Goal: Task Accomplishment & Management: Manage account settings

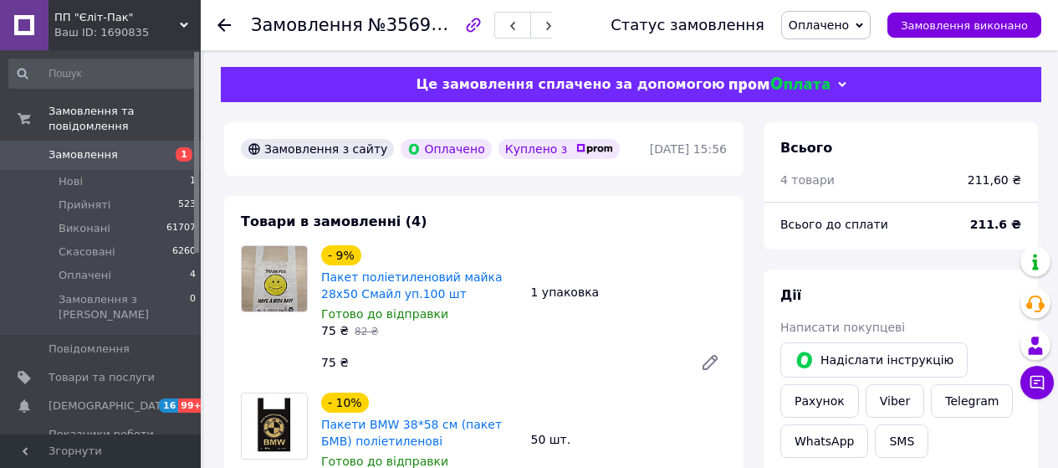
click at [849, 27] on span "Оплачено" at bounding box center [819, 24] width 60 height 13
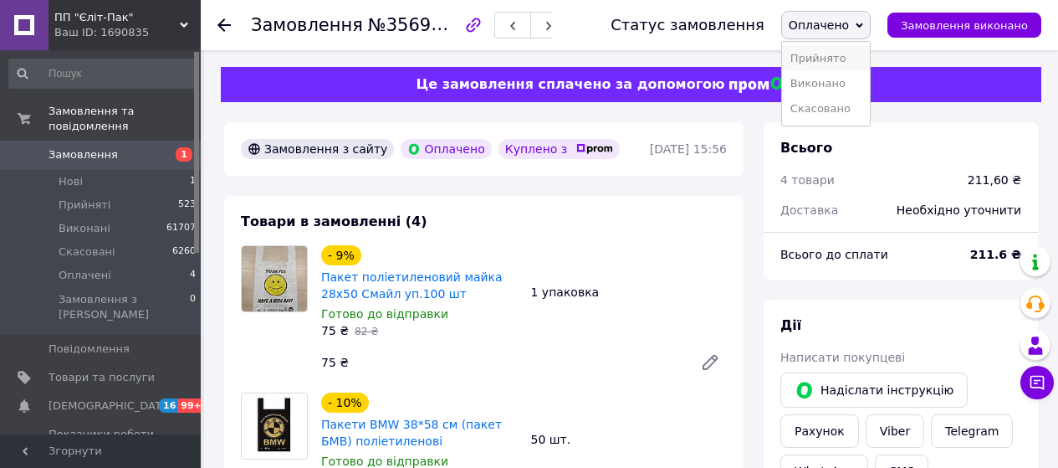
click at [847, 57] on li "Прийнято" at bounding box center [826, 58] width 88 height 25
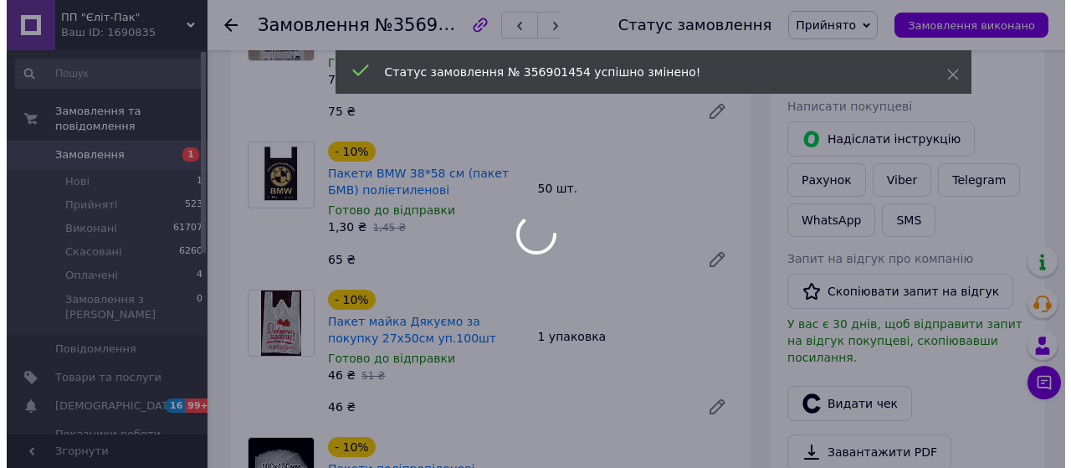
scroll to position [502, 0]
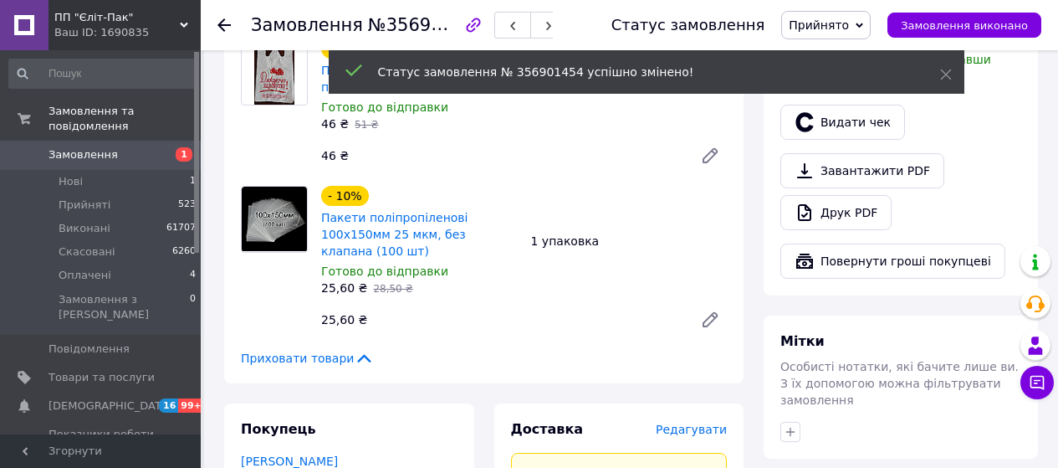
click at [698, 423] on span "Редагувати" at bounding box center [691, 429] width 71 height 13
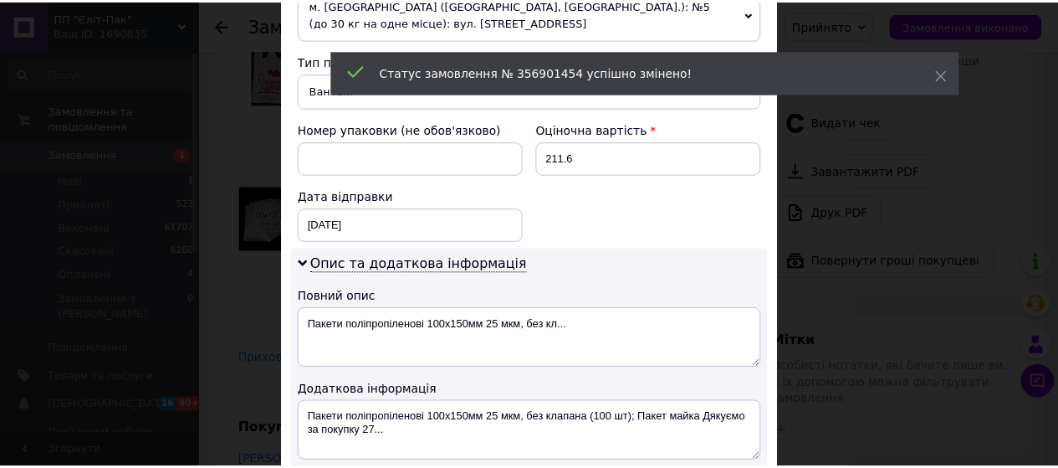
scroll to position [848, 0]
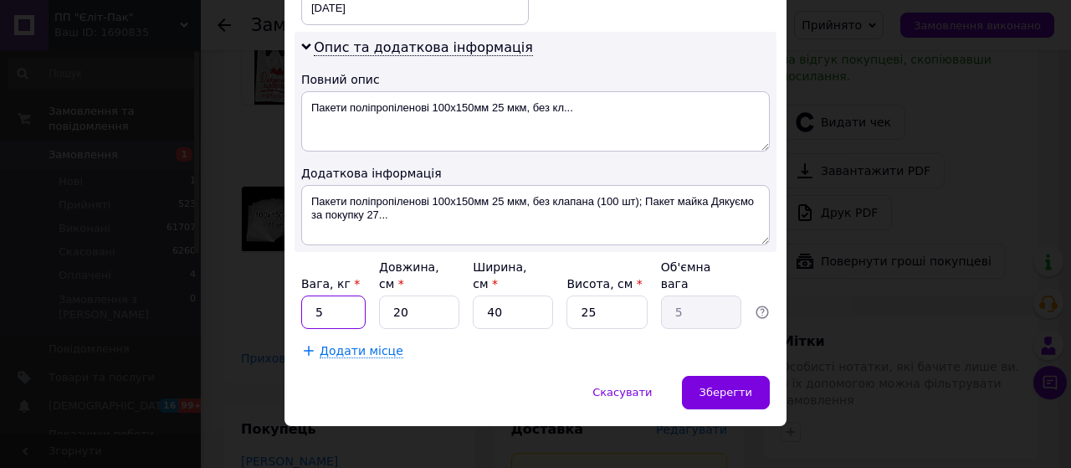
drag, startPoint x: 319, startPoint y: 305, endPoint x: 310, endPoint y: 300, distance: 10.5
click at [310, 300] on input "5" at bounding box center [333, 311] width 64 height 33
type input "2"
drag, startPoint x: 552, startPoint y: 291, endPoint x: 481, endPoint y: 292, distance: 71.1
click at [481, 292] on div "Вага, кг * 2 Довжина, см * 20 Ширина, см * 40 Висота, см * 25 Об'ємна вага 5" at bounding box center [535, 294] width 469 height 70
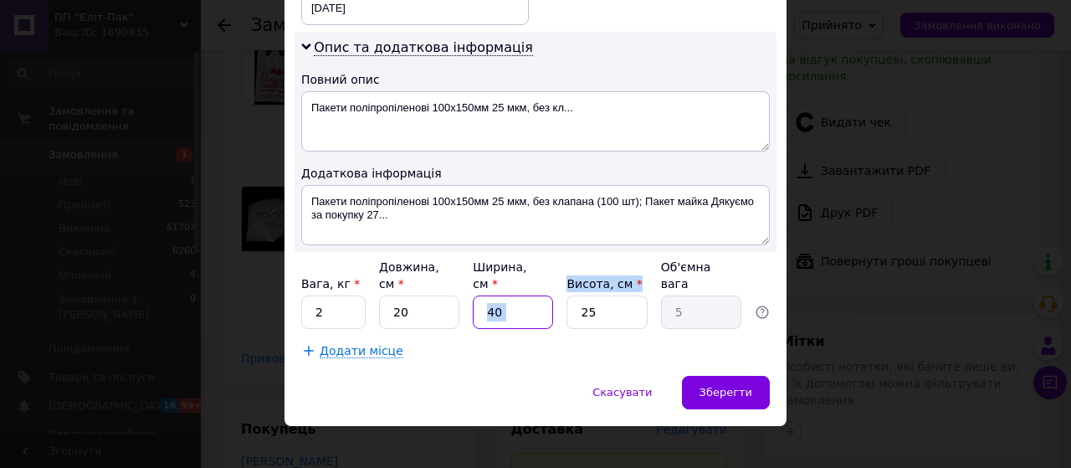
click at [521, 299] on input "40" at bounding box center [513, 311] width 80 height 33
drag, startPoint x: 508, startPoint y: 297, endPoint x: 482, endPoint y: 297, distance: 25.9
click at [480, 300] on input "40" at bounding box center [513, 311] width 80 height 33
type input "1"
type input "0.13"
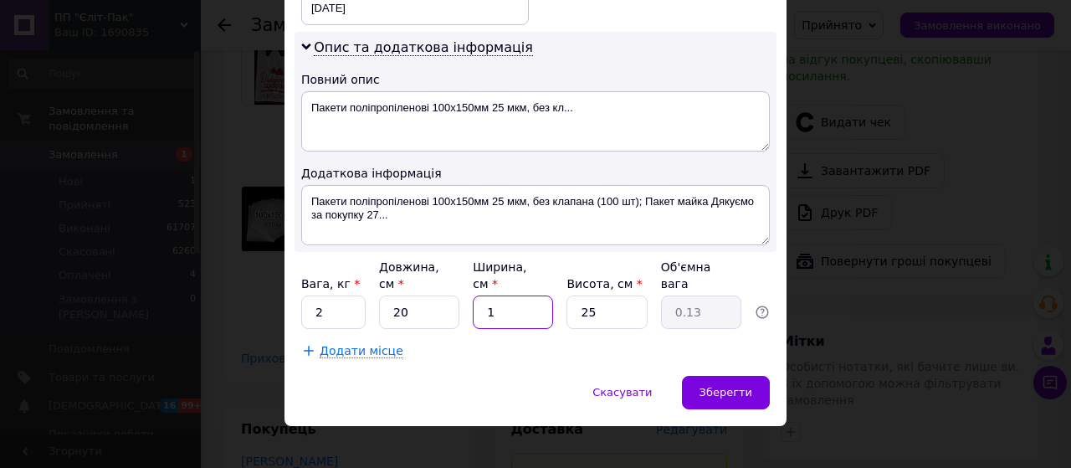
type input "10"
type input "1.25"
type input "10"
drag, startPoint x: 589, startPoint y: 298, endPoint x: 567, endPoint y: 296, distance: 21.8
click at [552, 298] on div "Вага, кг * 2 Довжина, см * 20 Ширина, см * 10 Висота, см * 25 Об'ємна вага 1.25" at bounding box center [535, 294] width 469 height 70
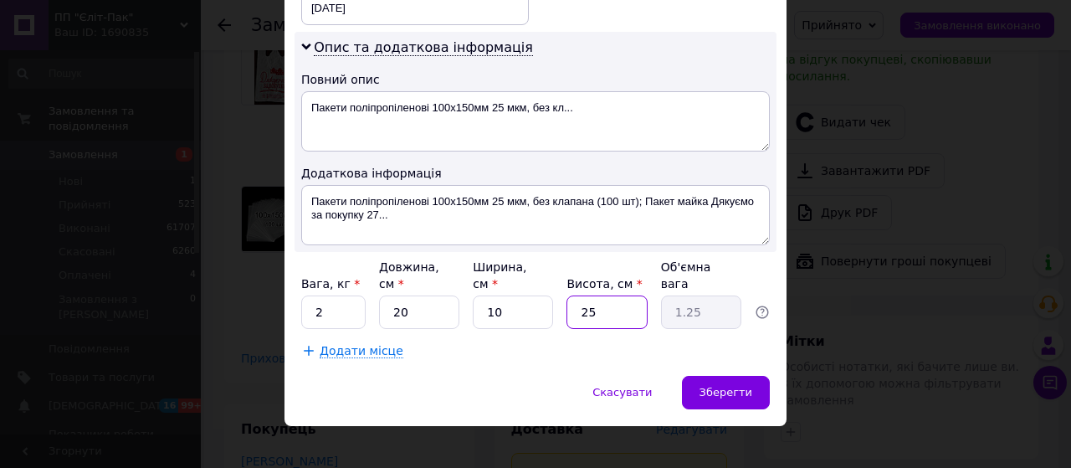
type input "1"
type input "0.1"
type input "10"
type input "0.5"
type input "10"
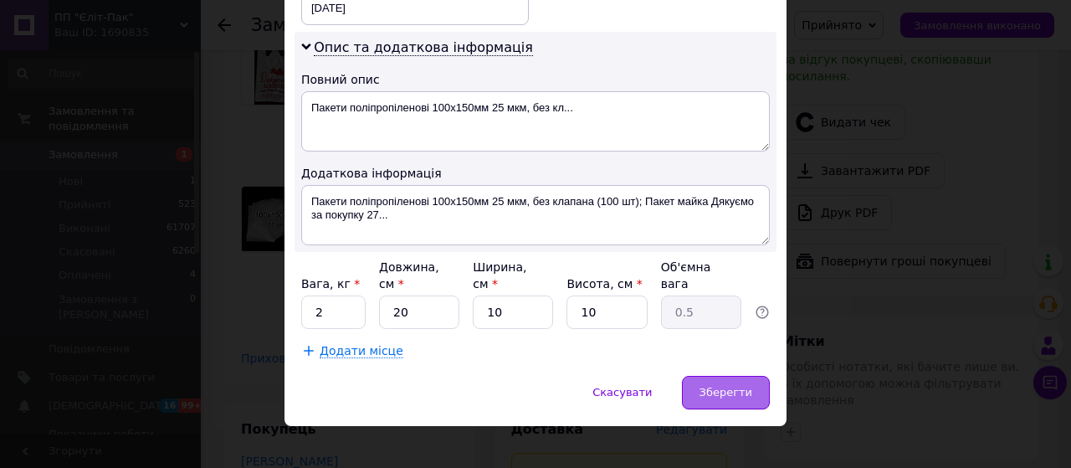
click at [710, 376] on div "Зберегти" at bounding box center [726, 392] width 88 height 33
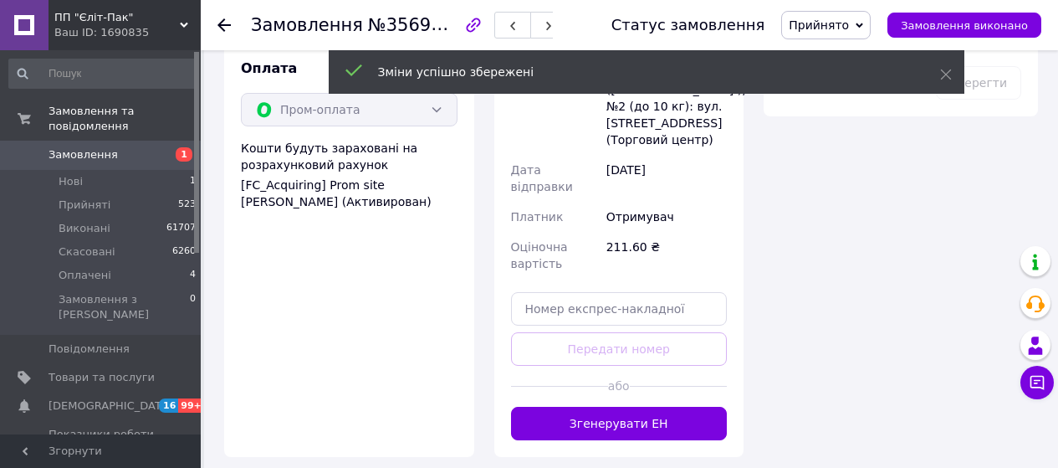
scroll to position [1088, 0]
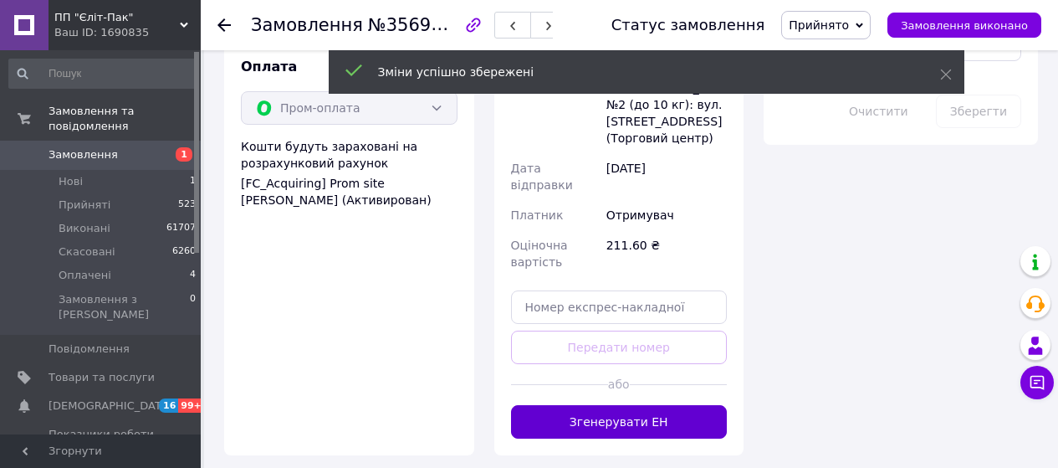
click at [662, 405] on button "Згенерувати ЕН" at bounding box center [619, 421] width 217 height 33
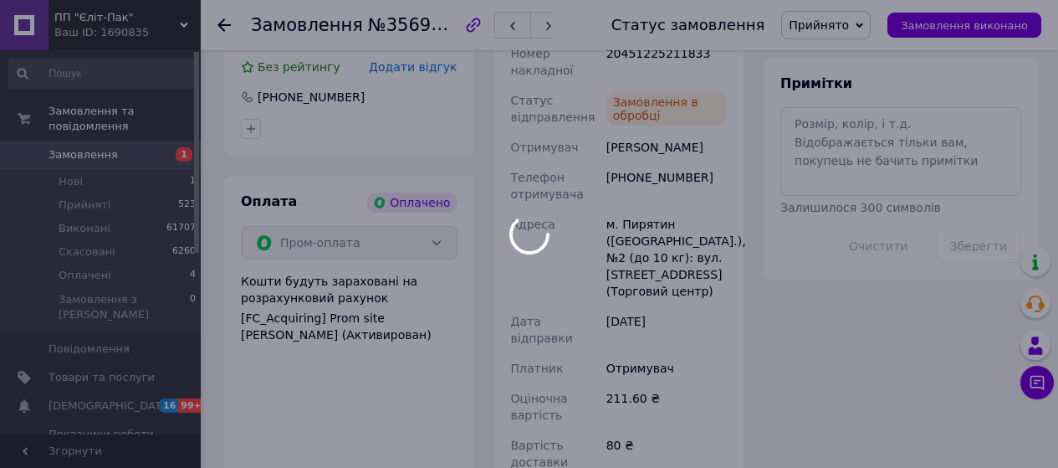
scroll to position [837, 0]
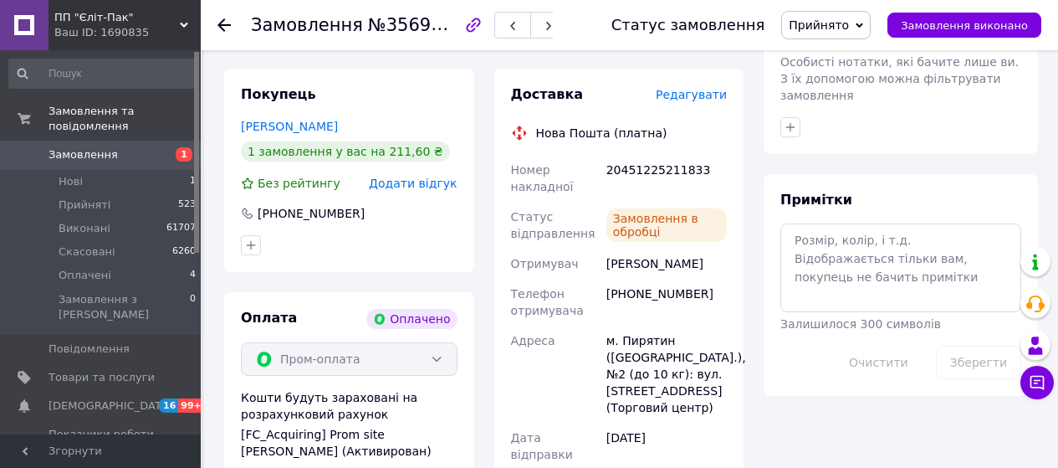
click at [638, 155] on div "20451225211833" at bounding box center [666, 178] width 127 height 47
copy div "20451225211833"
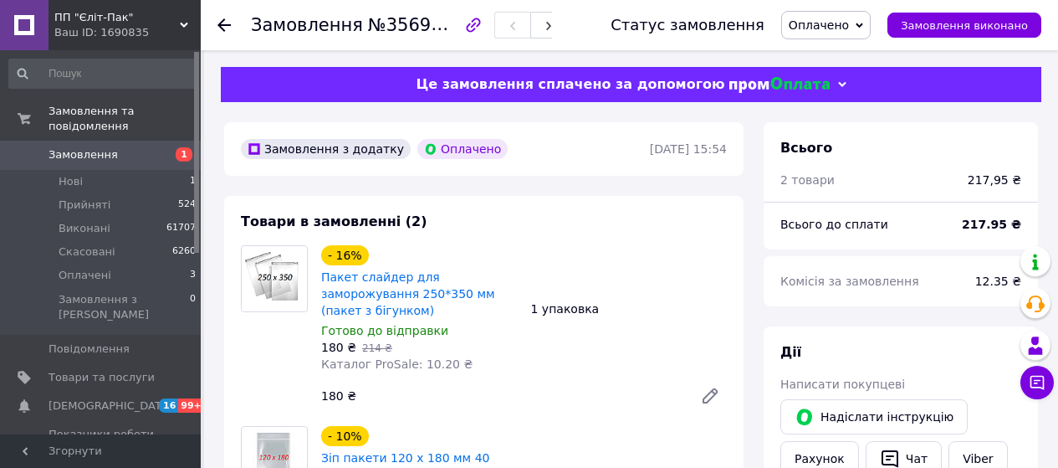
click at [825, 24] on span "Оплачено" at bounding box center [819, 24] width 60 height 13
click at [0, 0] on li "Прийнято" at bounding box center [0, 0] width 0 height 0
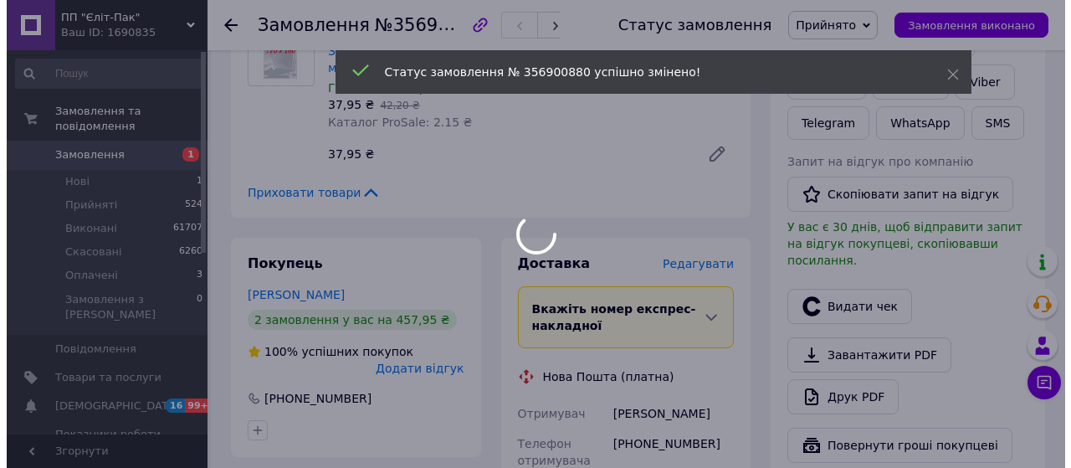
scroll to position [418, 0]
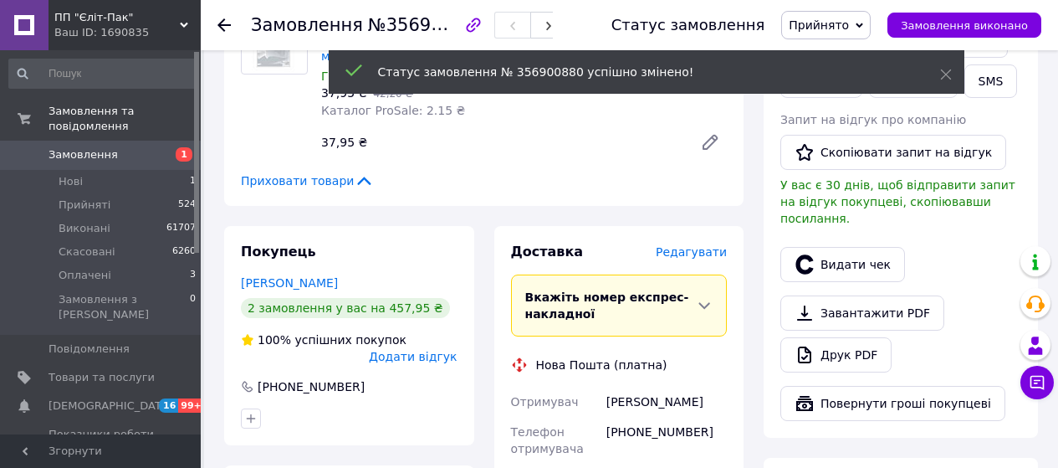
click at [679, 245] on span "Редагувати" at bounding box center [691, 251] width 71 height 13
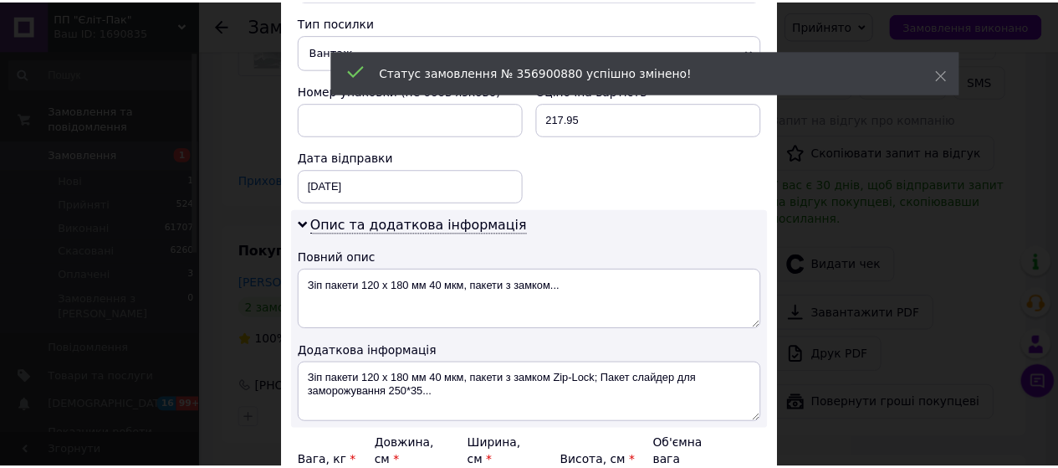
scroll to position [848, 0]
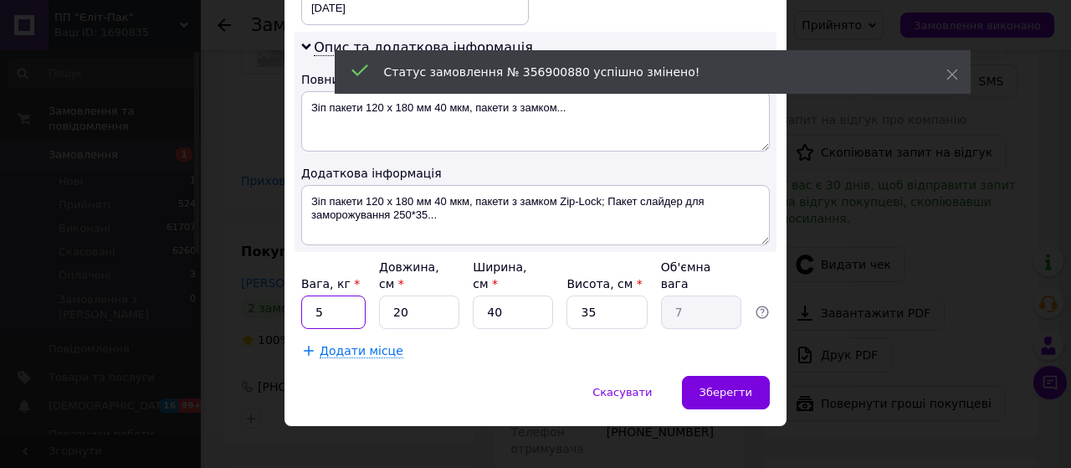
drag, startPoint x: 329, startPoint y: 293, endPoint x: 310, endPoint y: 291, distance: 19.3
click at [310, 295] on input "5" at bounding box center [333, 311] width 64 height 33
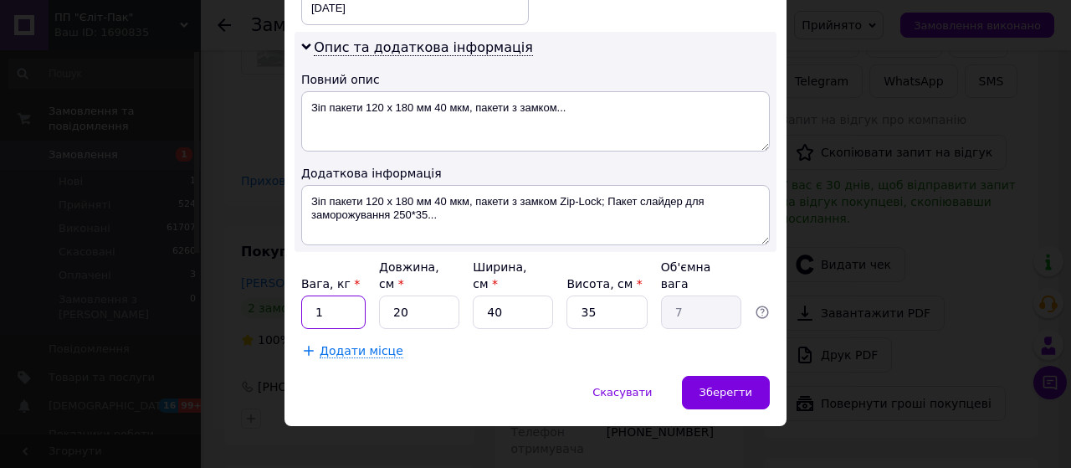
type input "1"
drag, startPoint x: 500, startPoint y: 297, endPoint x: 515, endPoint y: 295, distance: 16.0
click at [473, 295] on input "40" at bounding box center [513, 311] width 80 height 33
type input "1"
type input "0.18"
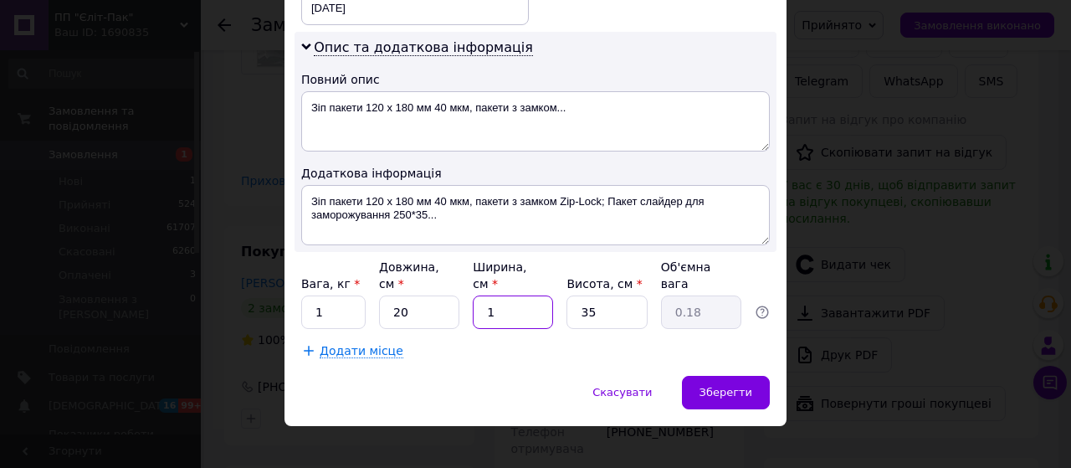
type input "10"
type input "1.75"
type input "10"
drag, startPoint x: 590, startPoint y: 296, endPoint x: 575, endPoint y: 294, distance: 15.3
click at [566, 295] on input "35" at bounding box center [606, 311] width 80 height 33
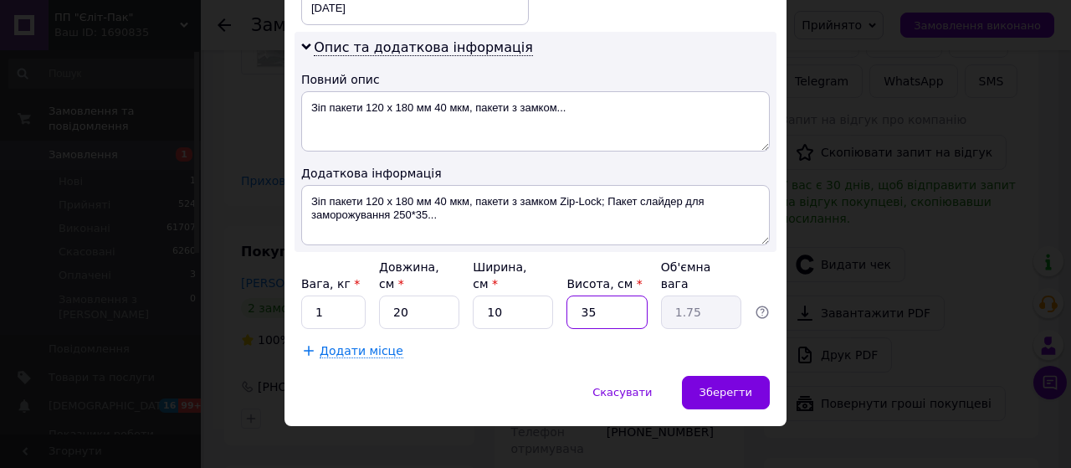
type input "1"
type input "0.1"
type input "10"
type input "0.5"
type input "10"
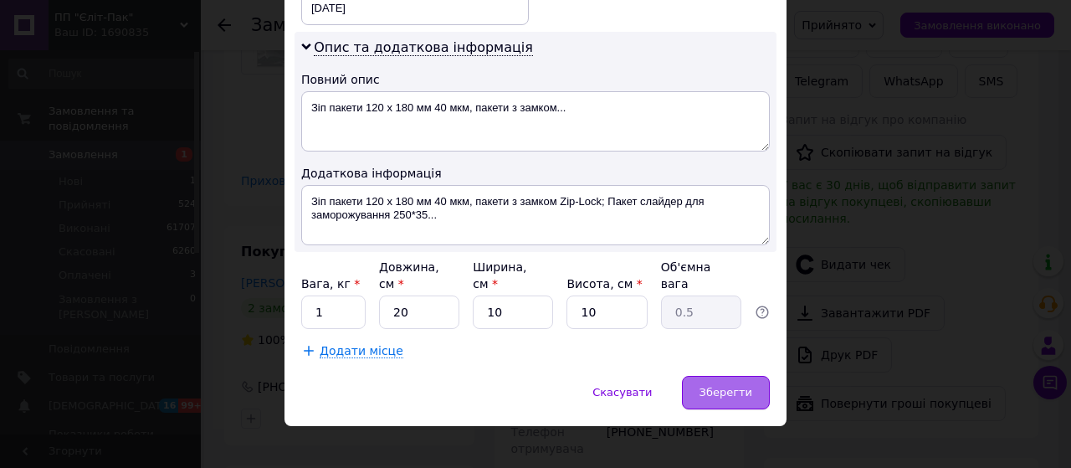
click at [745, 386] on span "Зберегти" at bounding box center [726, 392] width 53 height 13
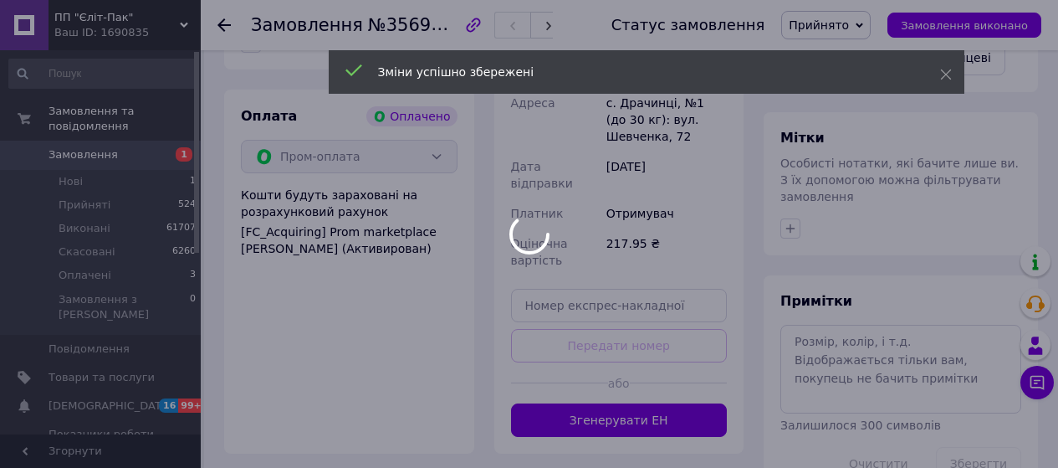
scroll to position [837, 0]
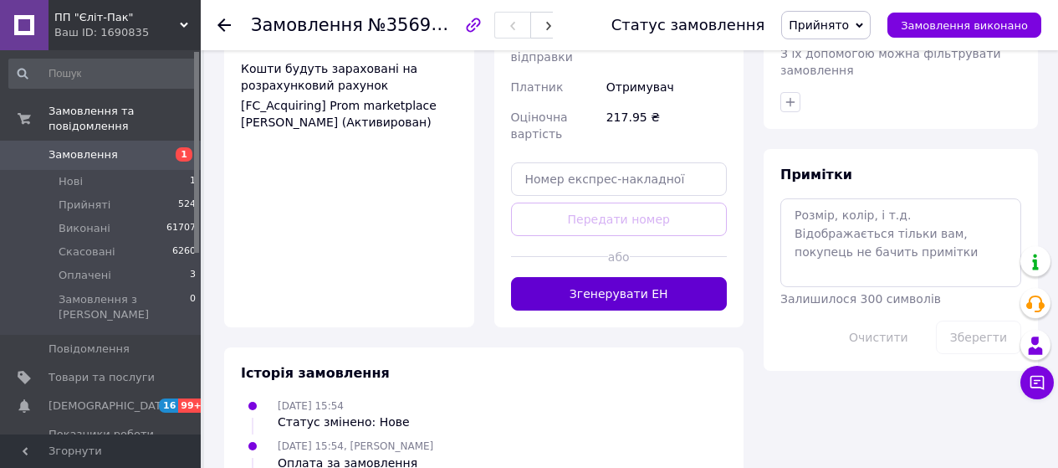
click at [642, 277] on button "Згенерувати ЕН" at bounding box center [619, 293] width 217 height 33
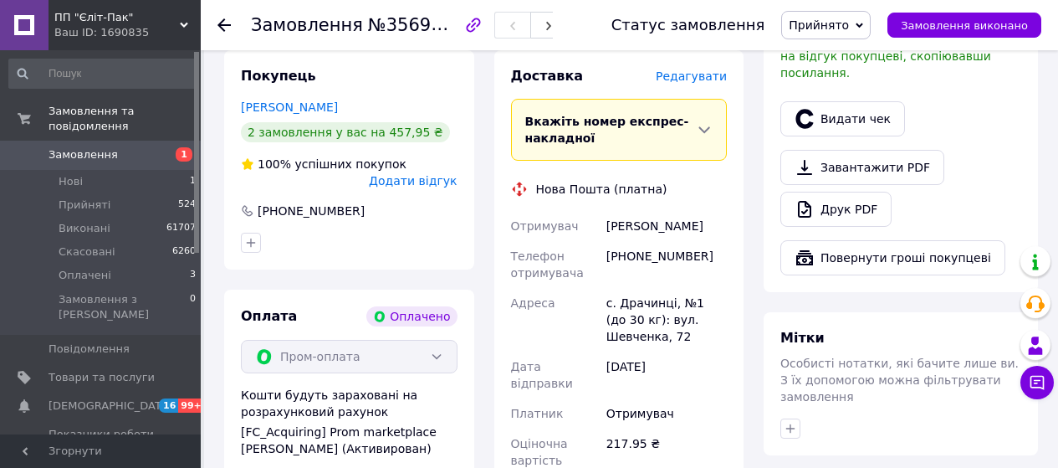
scroll to position [586, 0]
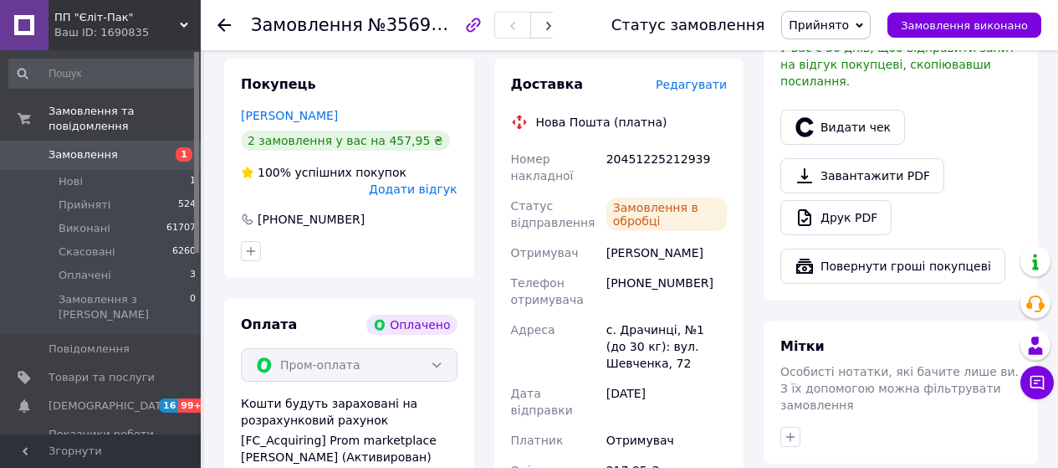
click at [640, 144] on div "20451225212939" at bounding box center [666, 167] width 127 height 47
copy div "20451225212939"
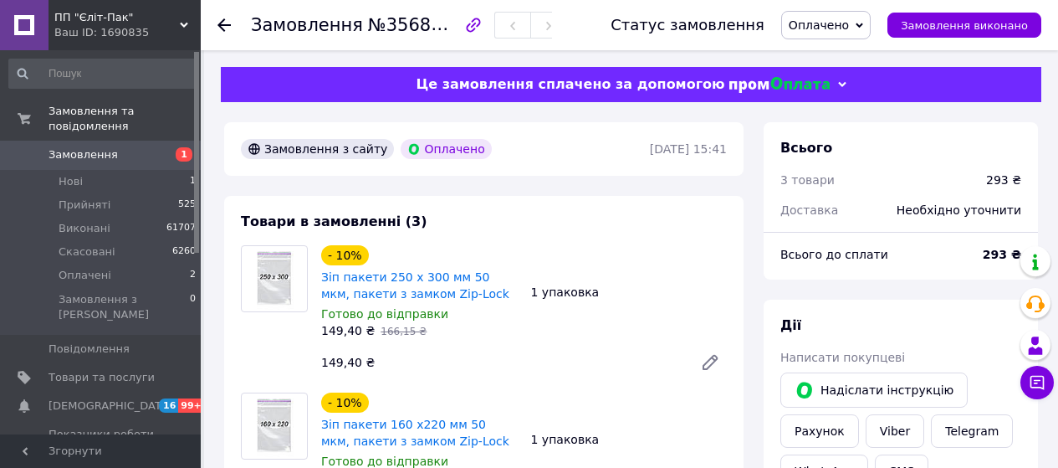
click at [819, 23] on span "Оплачено" at bounding box center [819, 24] width 60 height 13
click at [828, 59] on li "Прийнято" at bounding box center [826, 58] width 88 height 25
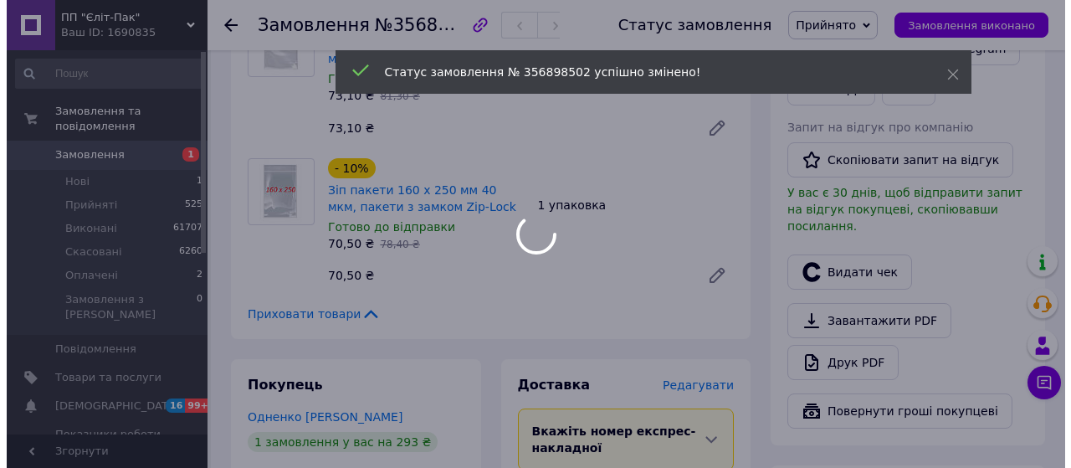
scroll to position [669, 0]
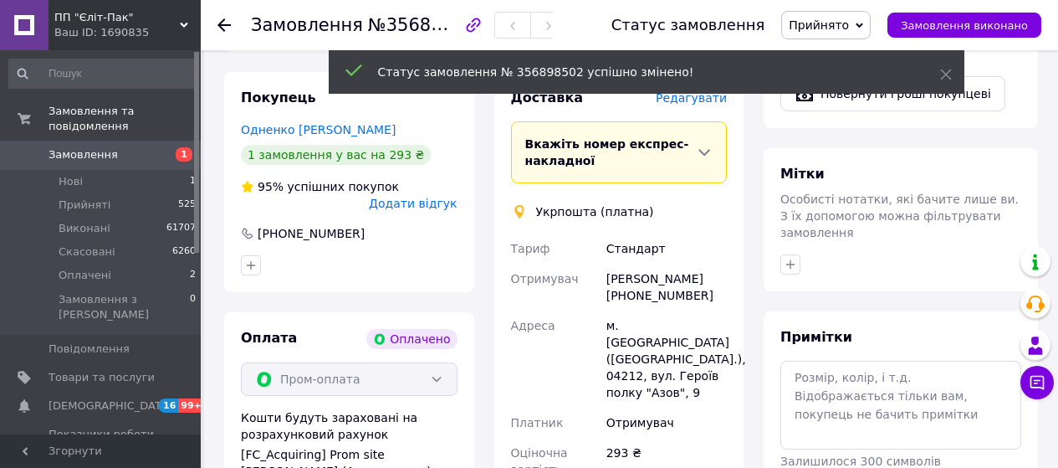
click at [695, 105] on span "Редагувати" at bounding box center [691, 97] width 71 height 13
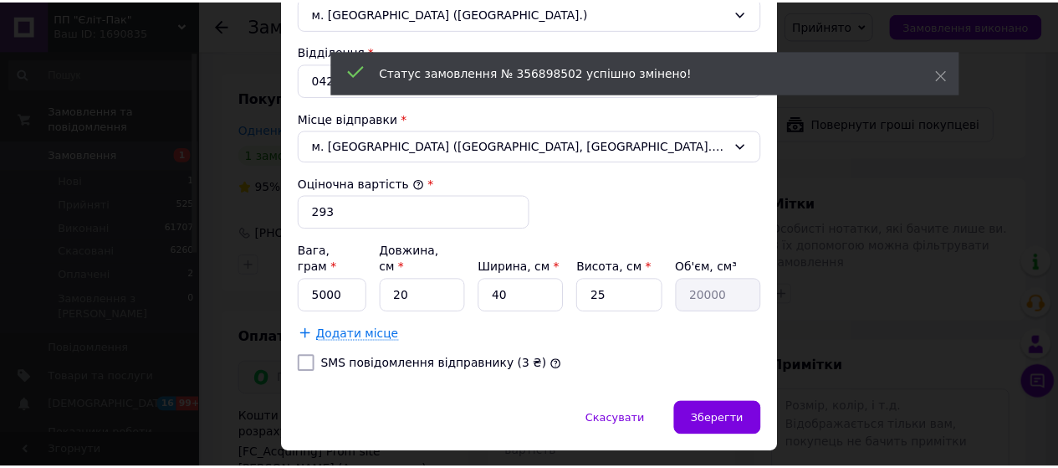
scroll to position [579, 0]
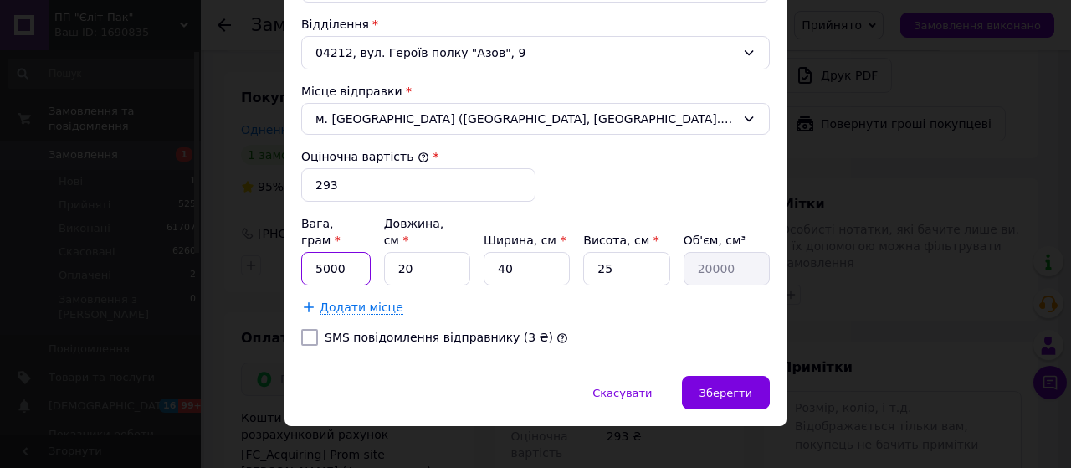
drag, startPoint x: 315, startPoint y: 256, endPoint x: 322, endPoint y: 262, distance: 8.9
click at [322, 262] on input "5000" at bounding box center [335, 268] width 69 height 33
type input "2000"
drag, startPoint x: 504, startPoint y: 250, endPoint x: 485, endPoint y: 253, distance: 18.6
click at [477, 251] on div "Вага, грам * 2000 Довжина, см * 20 Ширина, см * 40 Висота, см * 25 Об'єм, см³ 2…" at bounding box center [535, 250] width 469 height 70
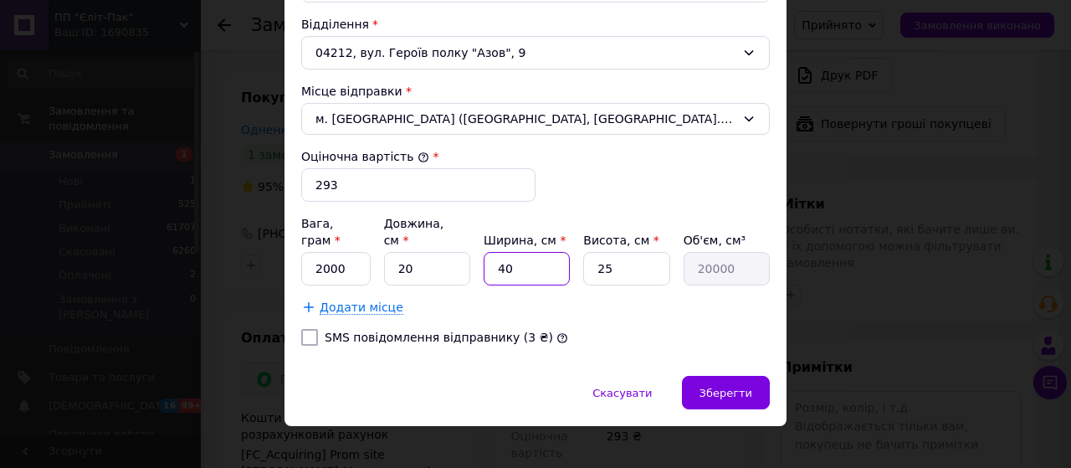
type input "1"
type input "500"
type input "15"
type input "7500"
type input "15"
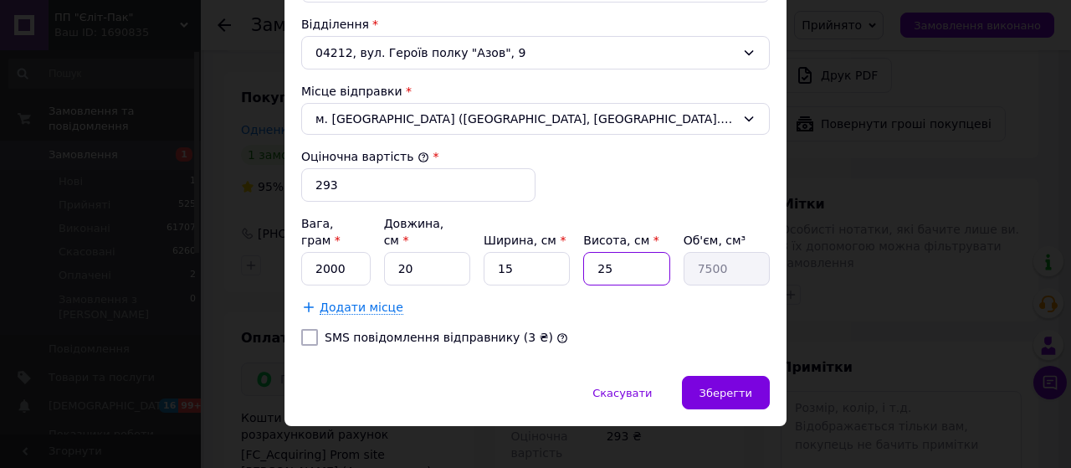
drag, startPoint x: 587, startPoint y: 259, endPoint x: 576, endPoint y: 257, distance: 11.0
click at [576, 257] on div "Вага, грам * 2000 Довжина, см * 20 Ширина, см * 15 Висота, см * 25 Об'єм, см³ 7…" at bounding box center [535, 250] width 469 height 70
type input "1"
type input "300"
type input "10"
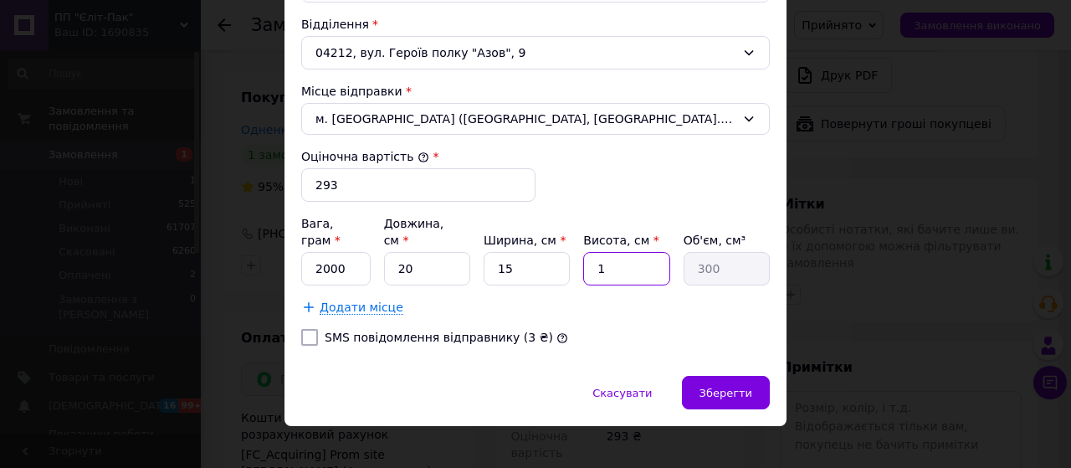
type input "3000"
type input "10"
click at [746, 376] on div "Зберегти" at bounding box center [726, 392] width 88 height 33
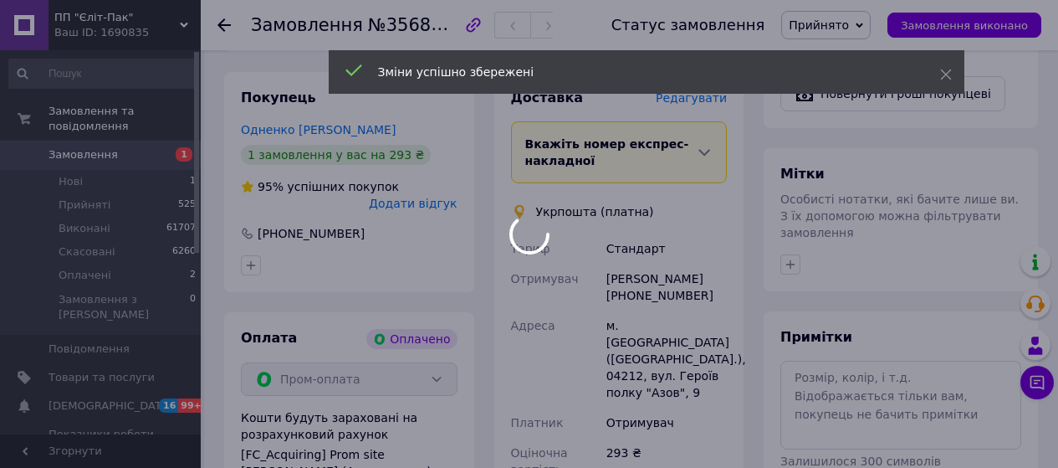
scroll to position [1090, 0]
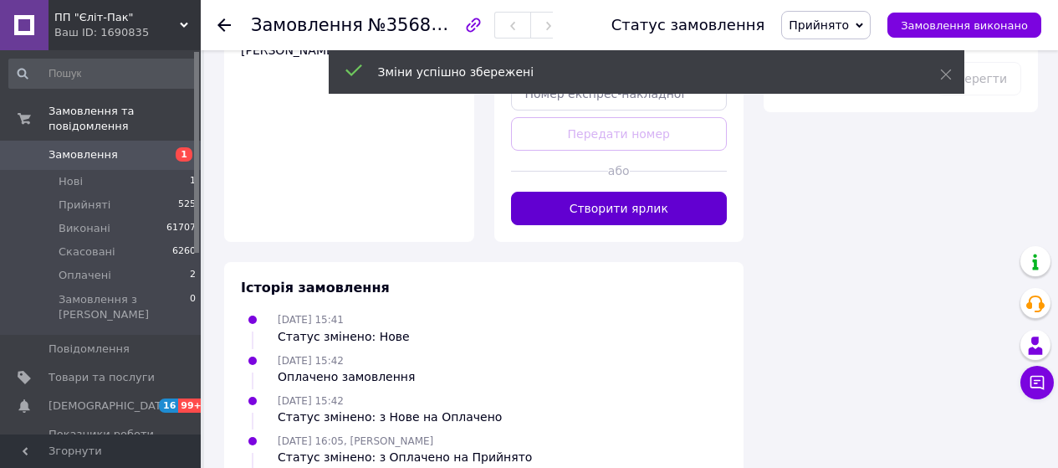
click at [664, 192] on button "Створити ярлик" at bounding box center [619, 208] width 217 height 33
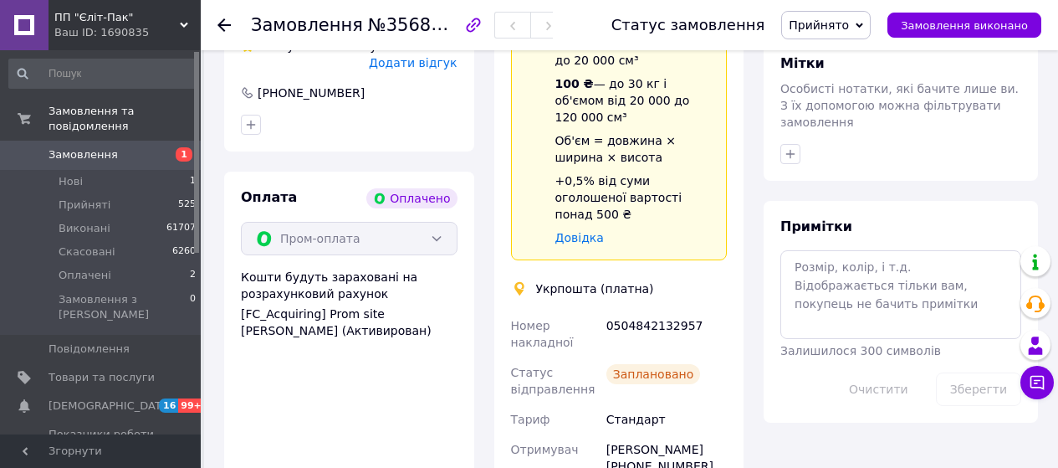
scroll to position [839, 0]
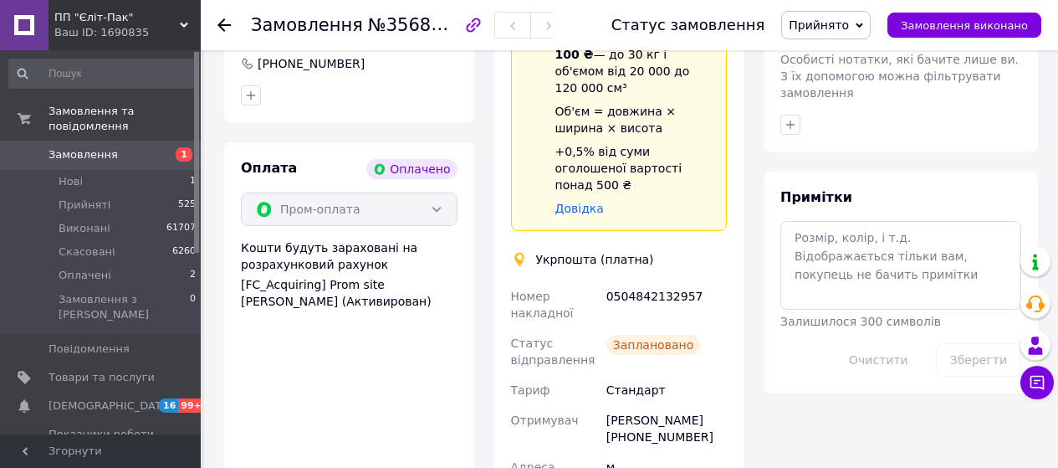
click at [653, 281] on div "0504842132957" at bounding box center [666, 304] width 127 height 47
copy div "0504842132957"
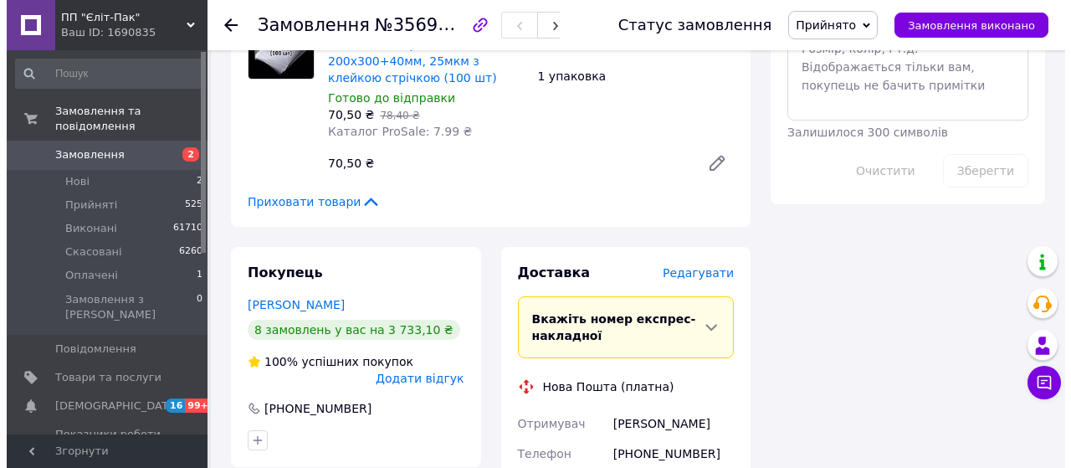
scroll to position [1088, 0]
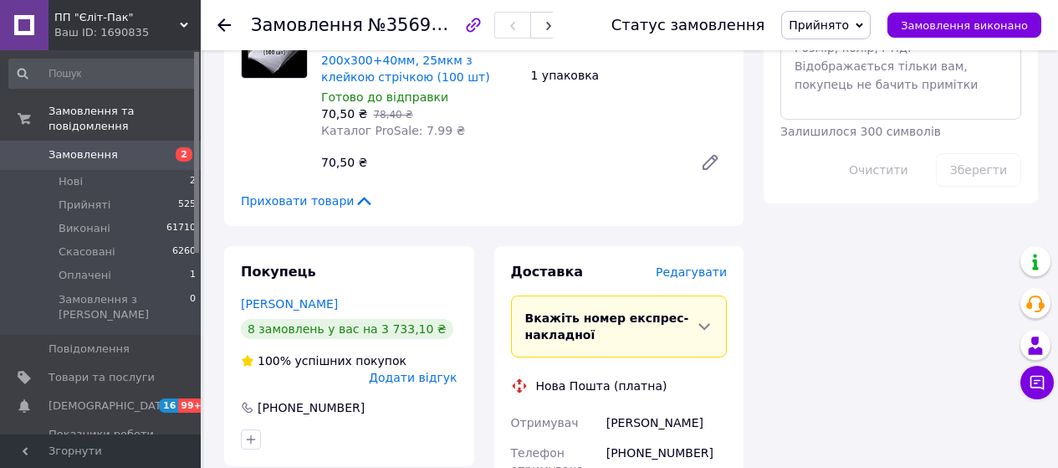
click at [689, 274] on span "Редагувати" at bounding box center [691, 271] width 71 height 13
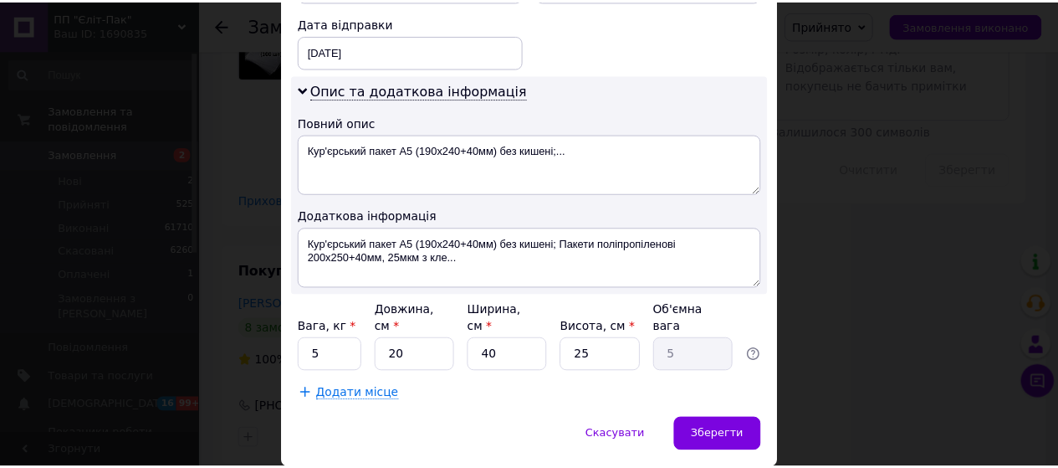
scroll to position [866, 0]
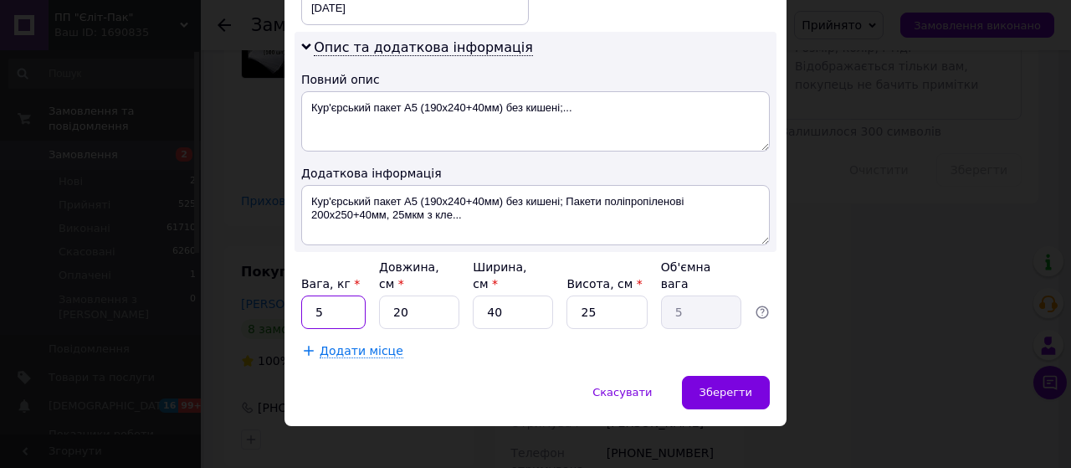
drag, startPoint x: 324, startPoint y: 301, endPoint x: 310, endPoint y: 298, distance: 14.6
click at [310, 298] on input "5" at bounding box center [333, 311] width 64 height 33
type input "2"
drag, startPoint x: 482, startPoint y: 295, endPoint x: 463, endPoint y: 292, distance: 19.5
click at [463, 292] on div "Вага, кг * 2 Довжина, см * 20 Ширина, см * 40 Висота, см * 25 Об'ємна вага 5" at bounding box center [535, 294] width 469 height 70
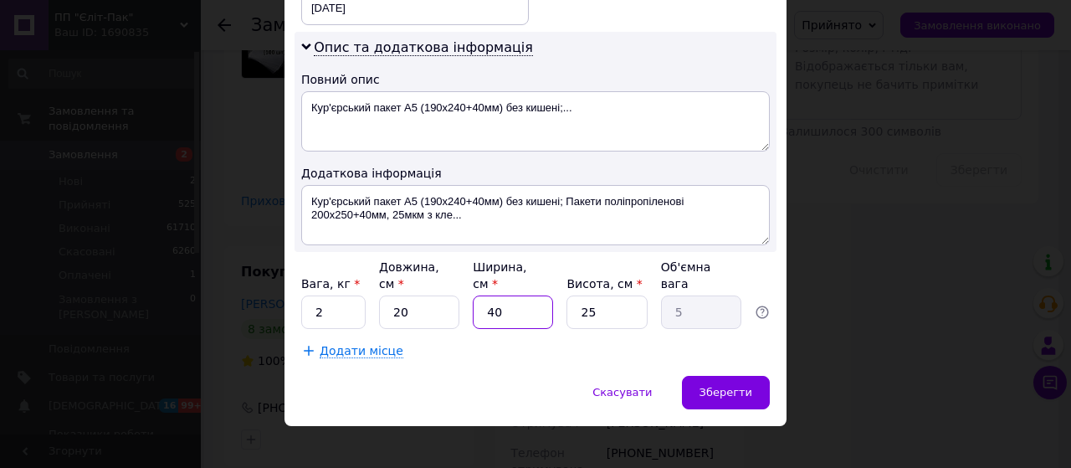
type input "1"
type input "0.13"
type input "15"
type input "1.88"
type input "15"
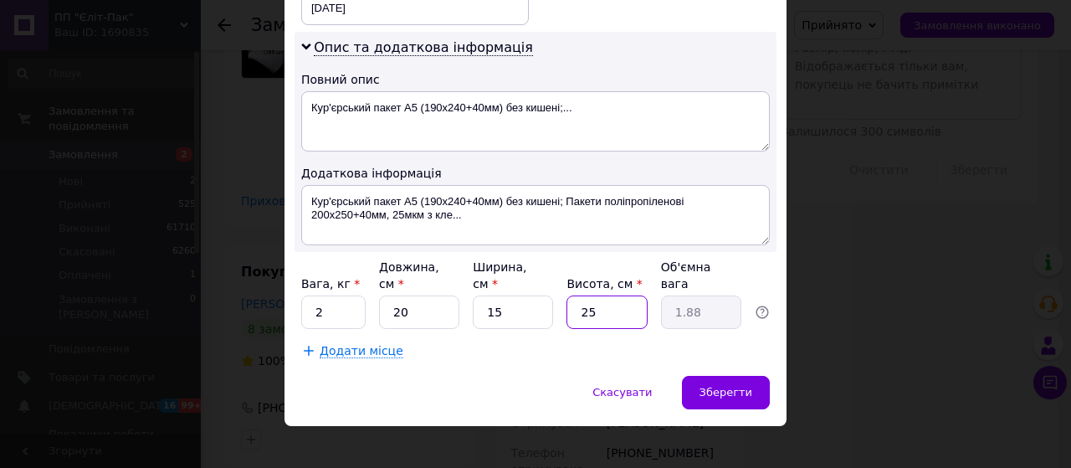
drag, startPoint x: 604, startPoint y: 300, endPoint x: 561, endPoint y: 299, distance: 43.5
click at [561, 299] on div "Вага, кг * 2 Довжина, см * 20 Ширина, см * 15 Висота, см * 25 Об'ємна вага 1.88" at bounding box center [535, 294] width 469 height 70
type input "1"
type input "0.1"
type input "10"
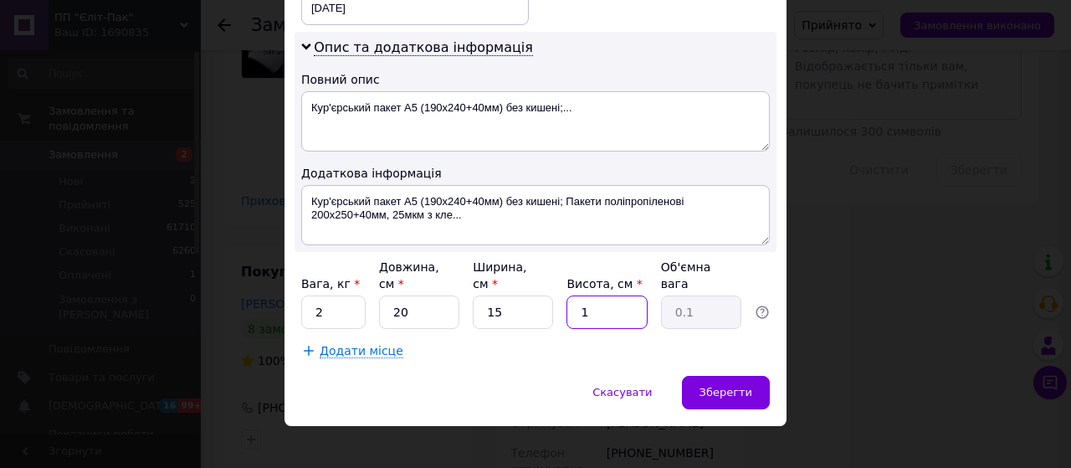
type input "0.75"
type input "10"
click at [730, 386] on span "Зберегти" at bounding box center [726, 392] width 53 height 13
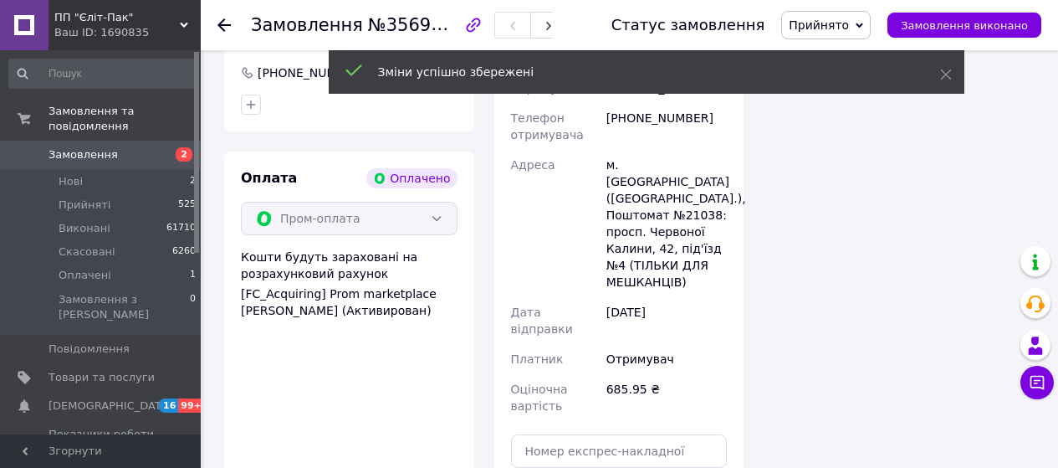
scroll to position [1673, 0]
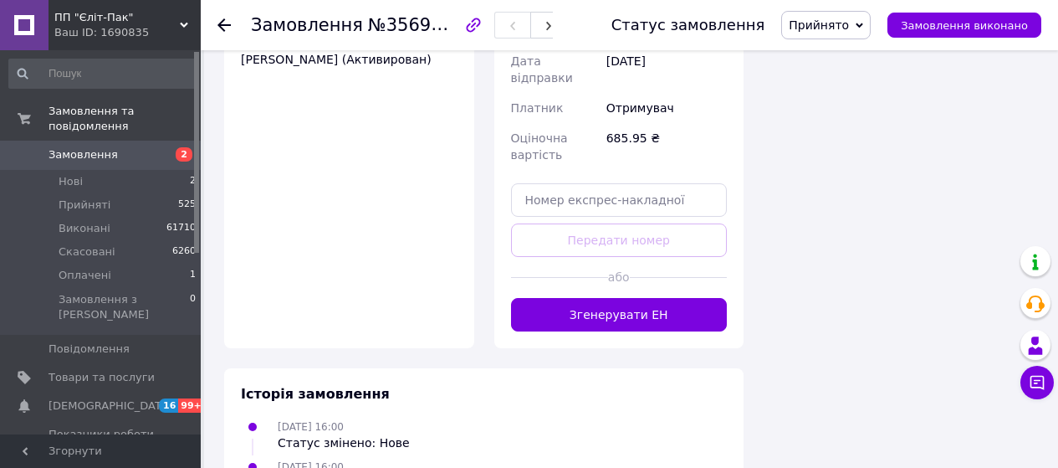
click at [648, 298] on button "Згенерувати ЕН" at bounding box center [619, 314] width 217 height 33
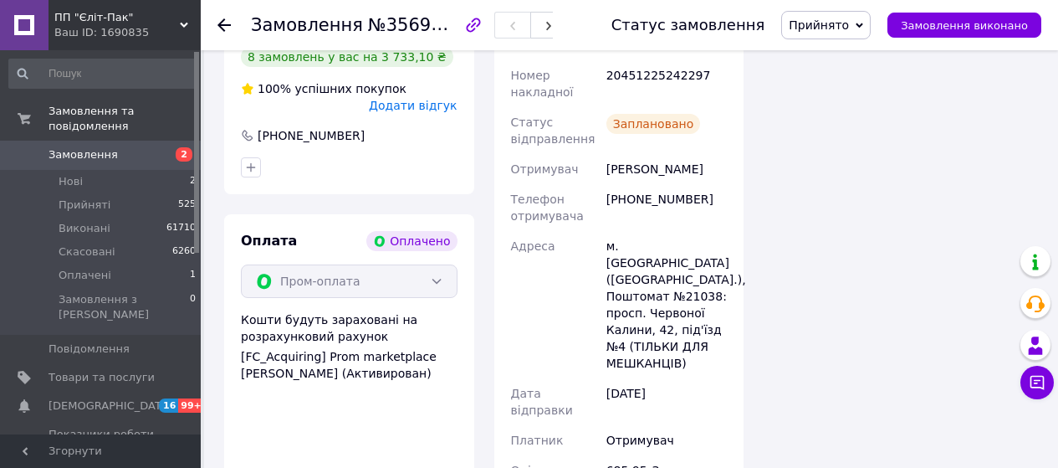
scroll to position [1339, 0]
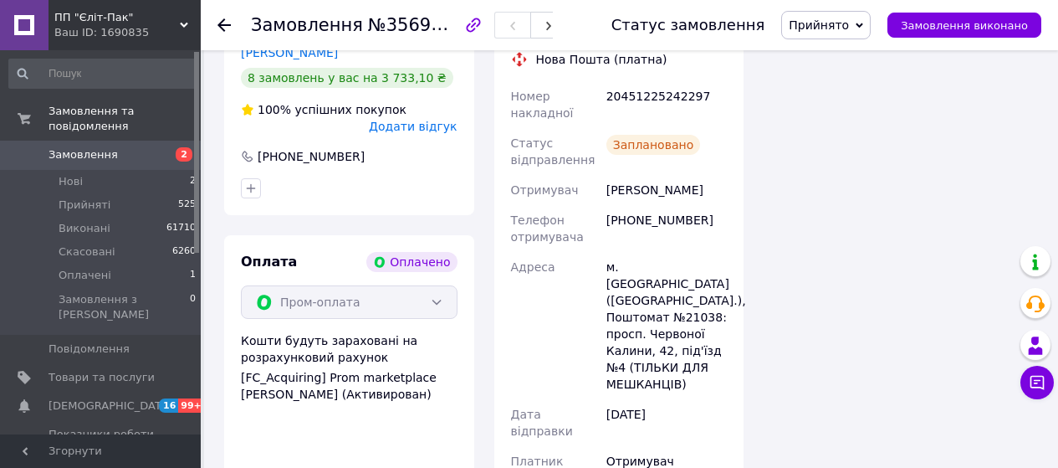
click at [650, 95] on div "20451225242297" at bounding box center [666, 104] width 127 height 47
copy div "20451225242297"
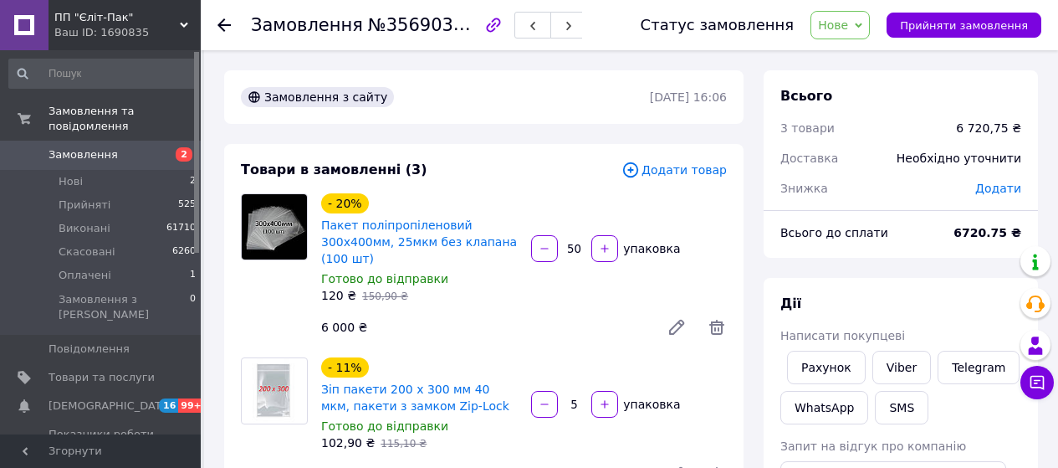
click at [870, 20] on span "Нове" at bounding box center [840, 25] width 59 height 28
click at [866, 54] on li "Прийнято" at bounding box center [850, 58] width 77 height 25
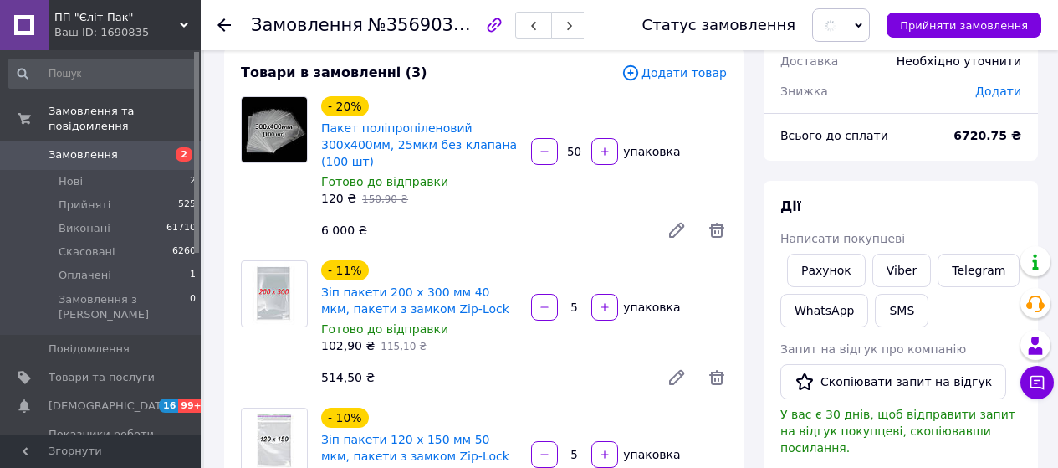
scroll to position [502, 0]
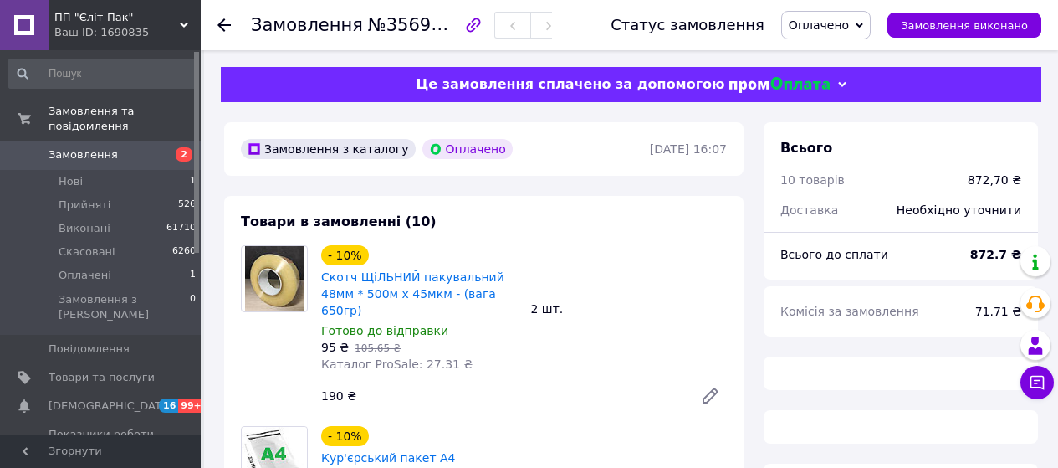
click at [849, 18] on span "Оплачено" at bounding box center [819, 24] width 60 height 13
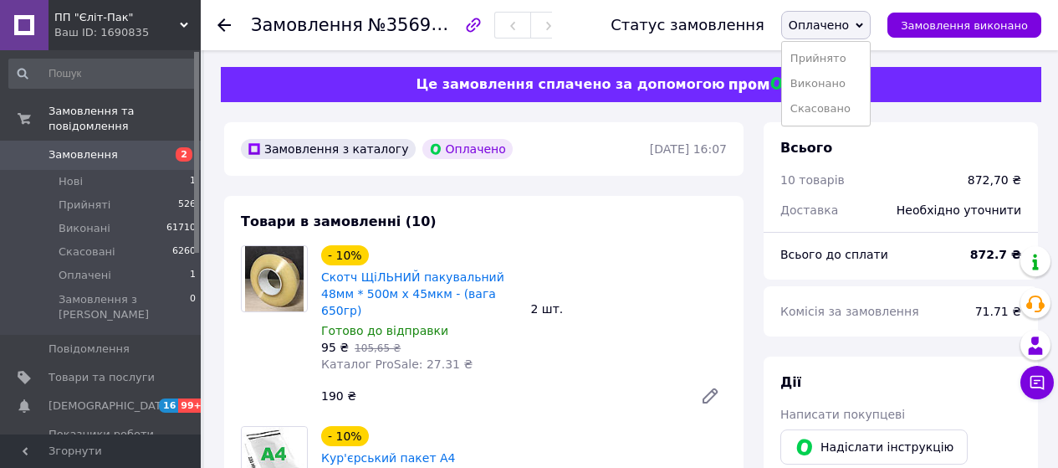
click at [858, 55] on li "Прийнято" at bounding box center [826, 58] width 88 height 25
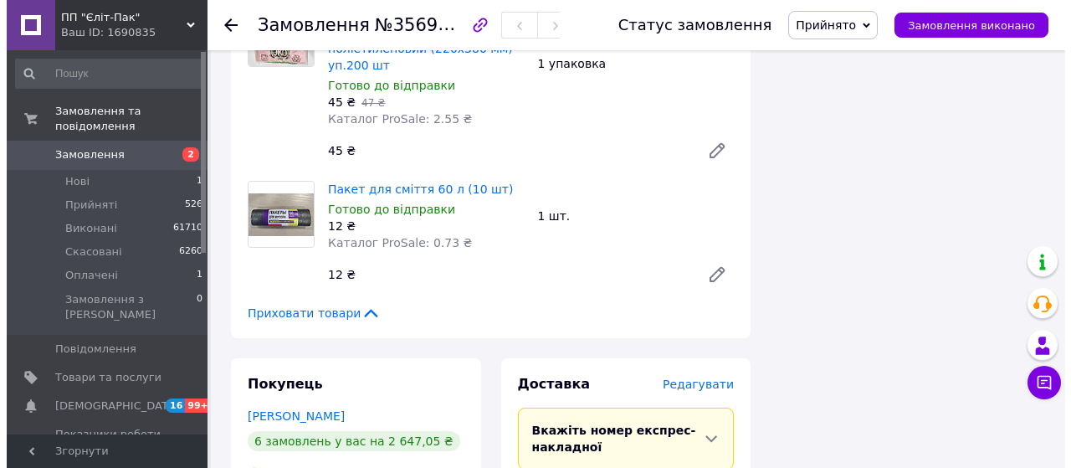
scroll to position [1757, 0]
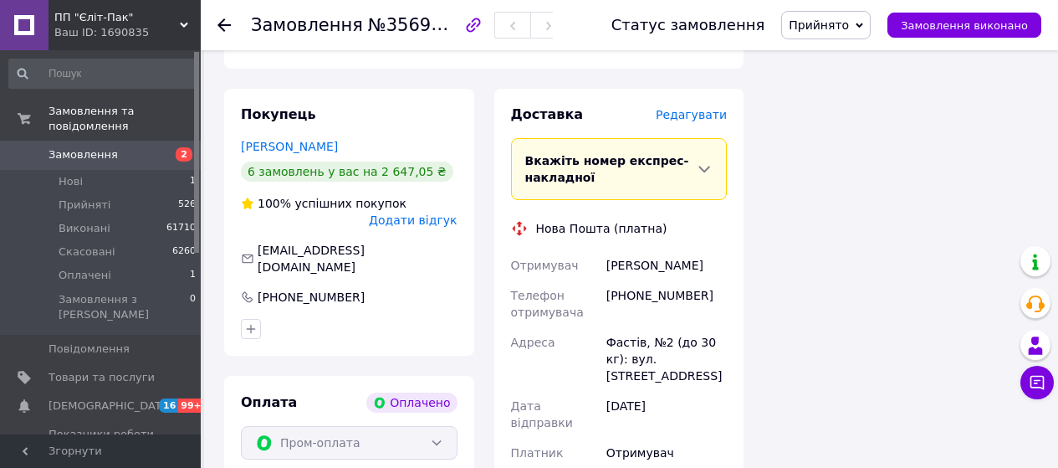
click at [700, 105] on div "Доставка Редагувати" at bounding box center [619, 114] width 217 height 19
click at [699, 108] on span "Редагувати" at bounding box center [691, 114] width 71 height 13
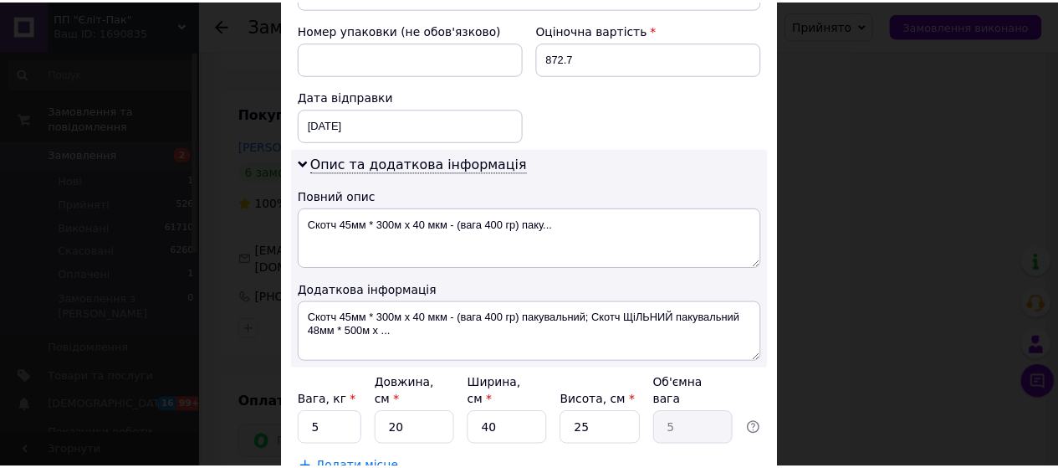
scroll to position [848, 0]
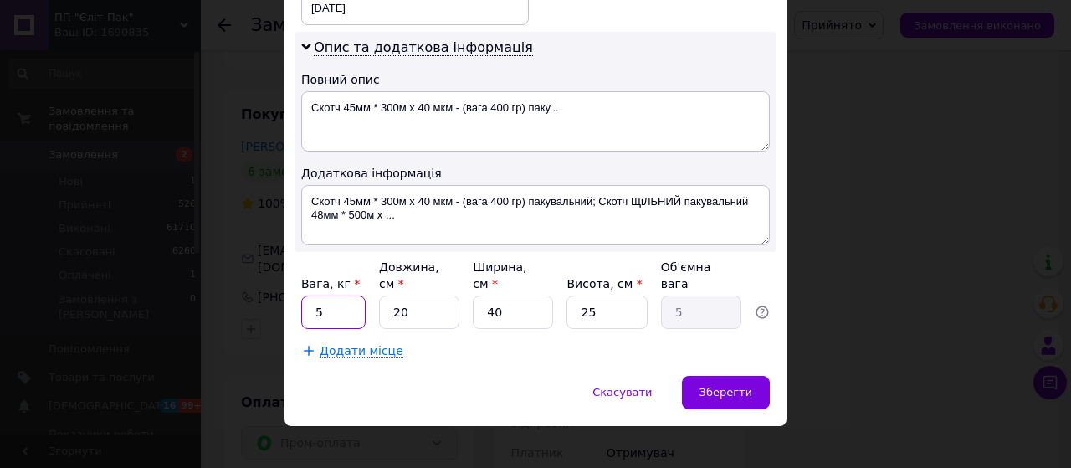
drag, startPoint x: 341, startPoint y: 288, endPoint x: 305, endPoint y: 295, distance: 36.6
click at [303, 296] on input "5" at bounding box center [333, 311] width 64 height 33
type input "3"
drag, startPoint x: 503, startPoint y: 295, endPoint x: 473, endPoint y: 295, distance: 30.1
click at [473, 295] on input "40" at bounding box center [513, 311] width 80 height 33
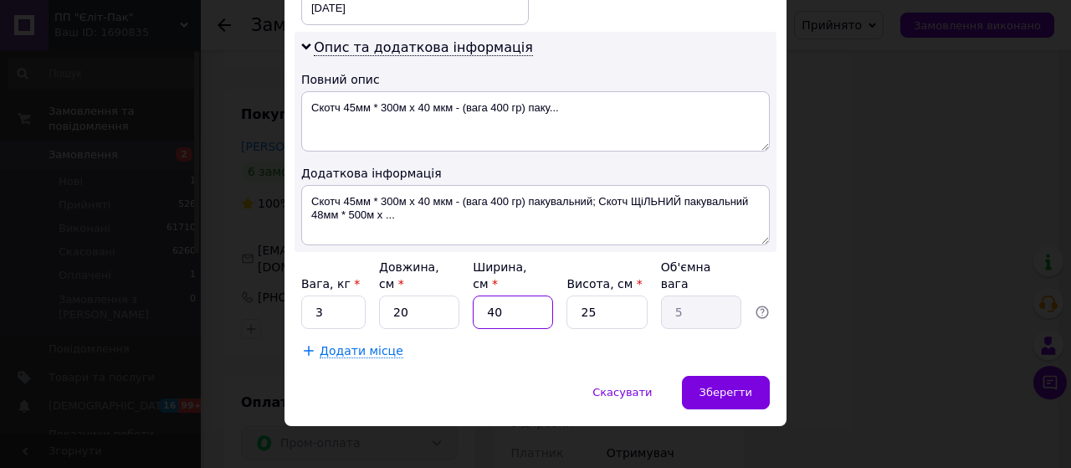
type input "2"
type input "0.25"
type input "20"
type input "2.5"
type input "20"
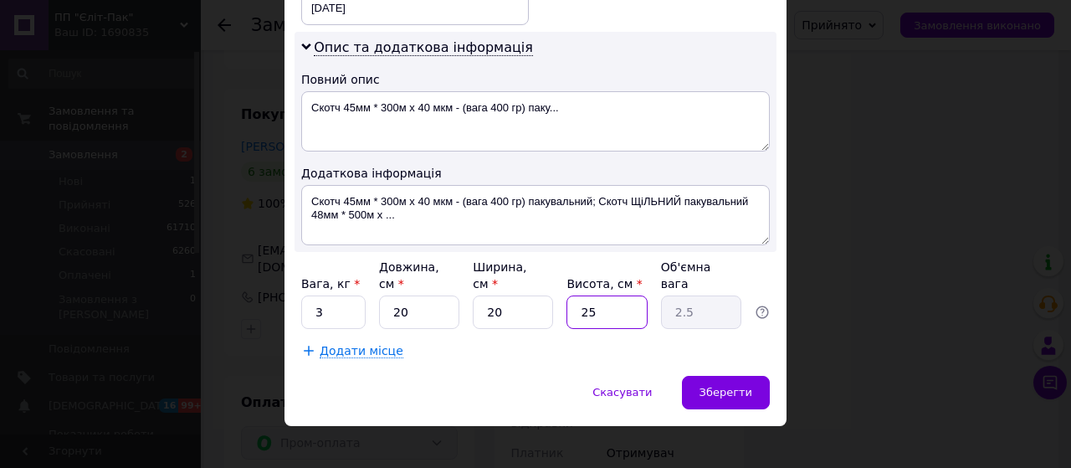
drag, startPoint x: 591, startPoint y: 295, endPoint x: 566, endPoint y: 289, distance: 25.0
click at [566, 295] on input "25" at bounding box center [606, 311] width 80 height 33
type input "1"
type input "0.1"
type input "15"
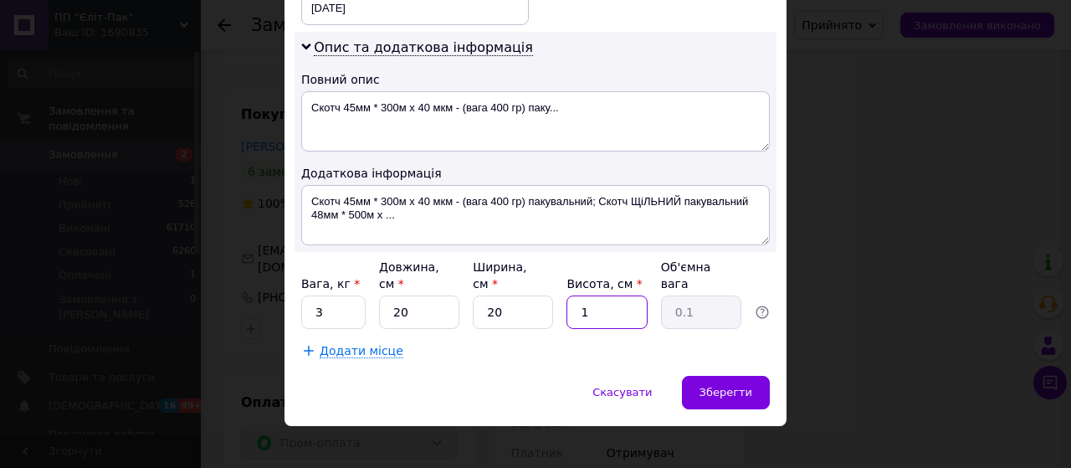
type input "1.5"
type input "15"
click at [744, 386] on span "Зберегти" at bounding box center [726, 392] width 53 height 13
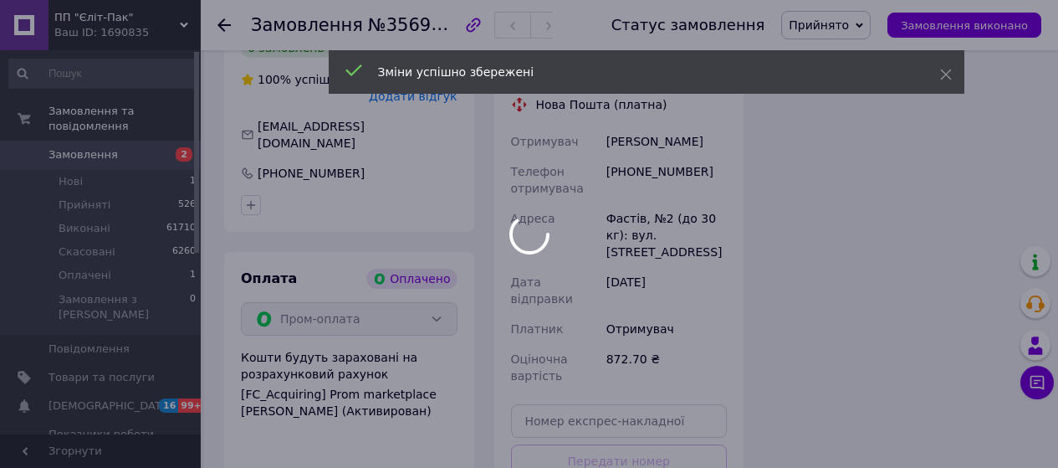
scroll to position [2092, 0]
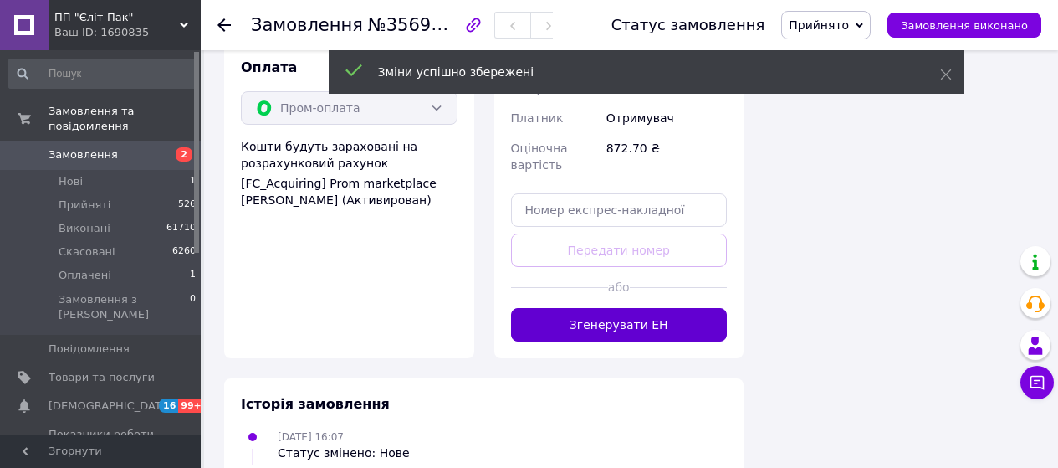
click at [648, 308] on button "Згенерувати ЕН" at bounding box center [619, 324] width 217 height 33
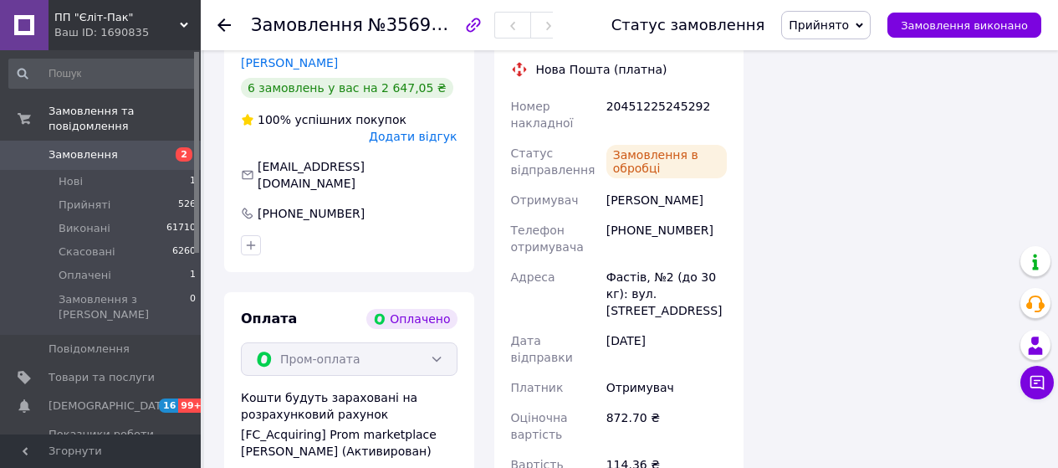
scroll to position [1757, 0]
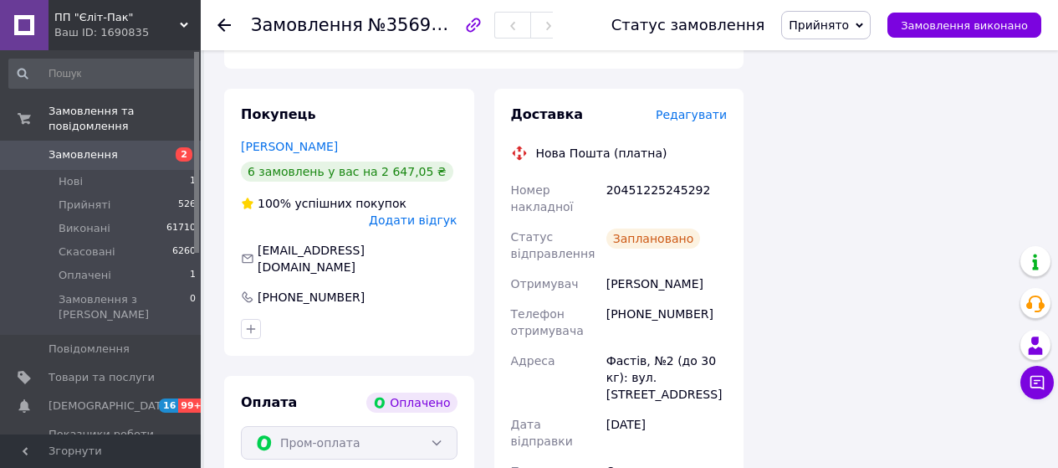
click at [616, 175] on div "20451225245292" at bounding box center [666, 198] width 127 height 47
copy div "20451225245292"
